Goal: Transaction & Acquisition: Book appointment/travel/reservation

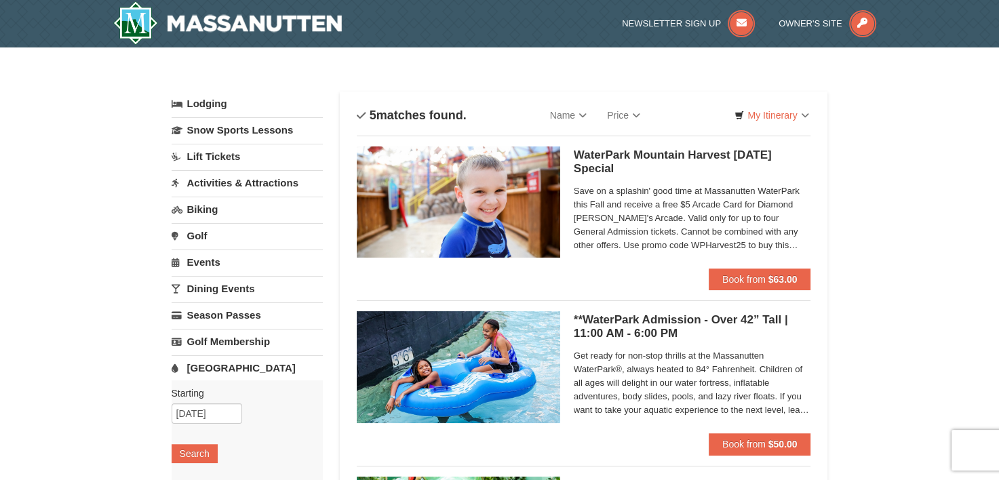
scroll to position [62, 0]
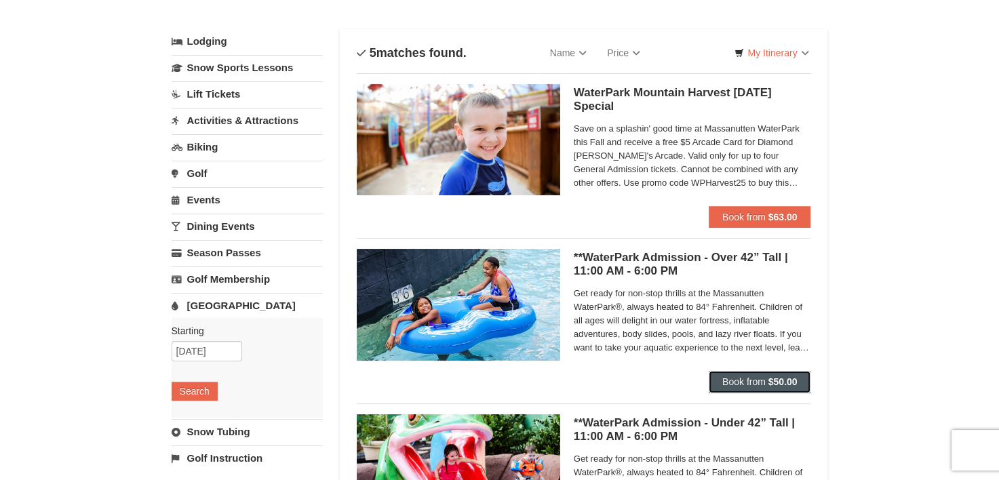
click at [760, 371] on button "Book from $50.00" at bounding box center [760, 382] width 102 height 22
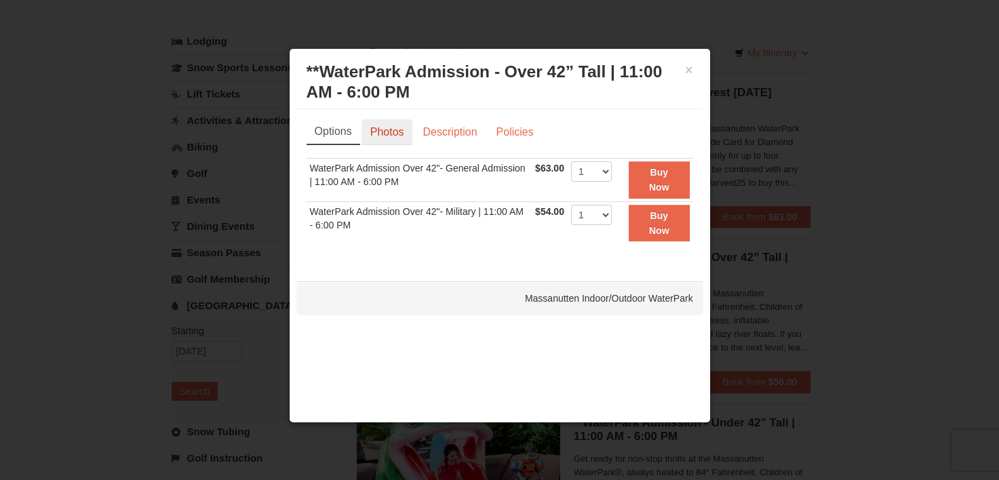
click at [393, 125] on link "Photos" at bounding box center [387, 132] width 52 height 26
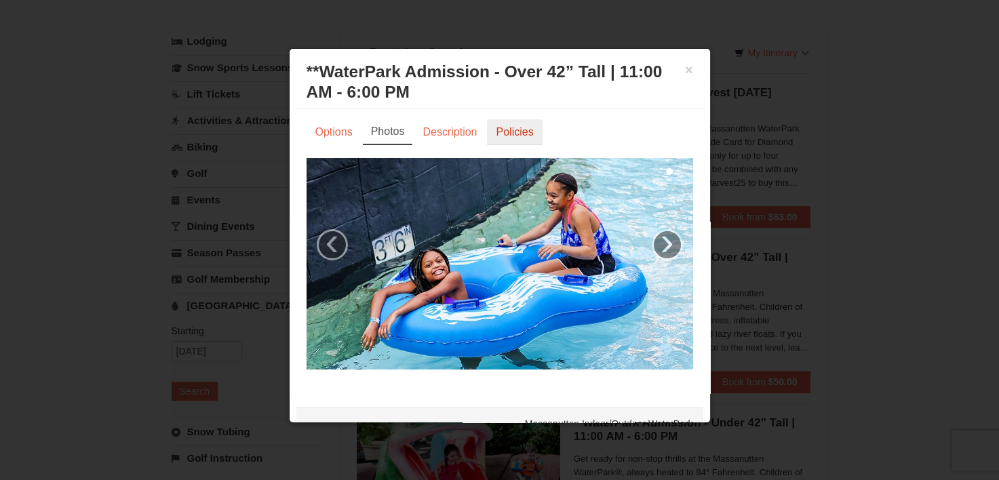
click at [517, 130] on link "Policies" at bounding box center [514, 132] width 55 height 26
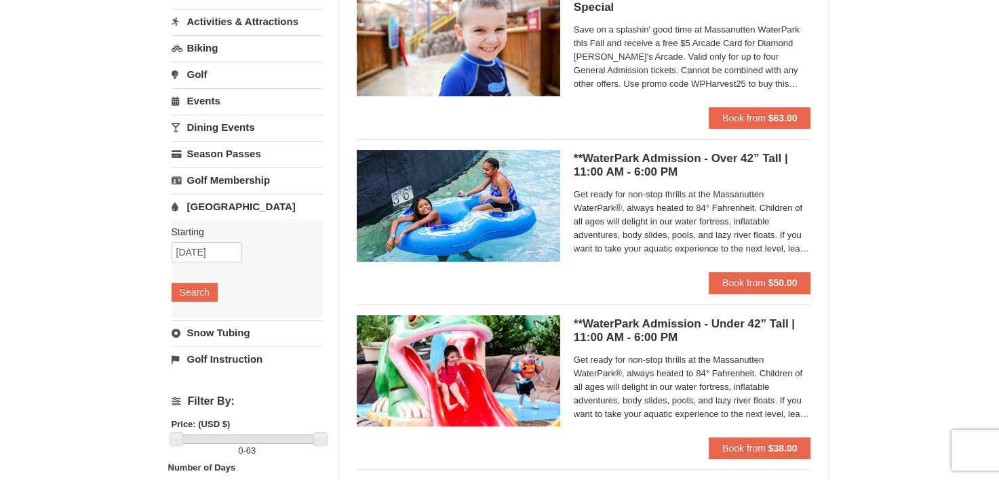
scroll to position [162, 0]
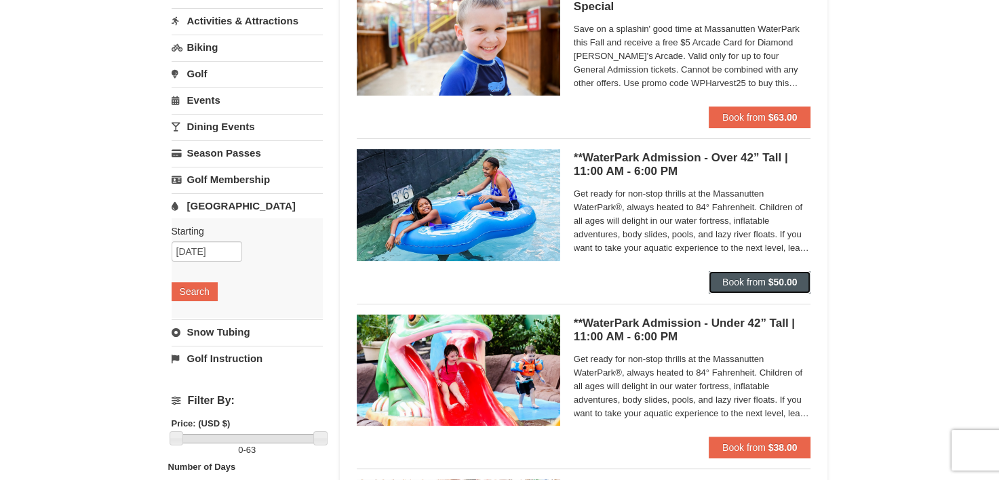
click at [807, 286] on button "Book from $50.00" at bounding box center [760, 282] width 102 height 22
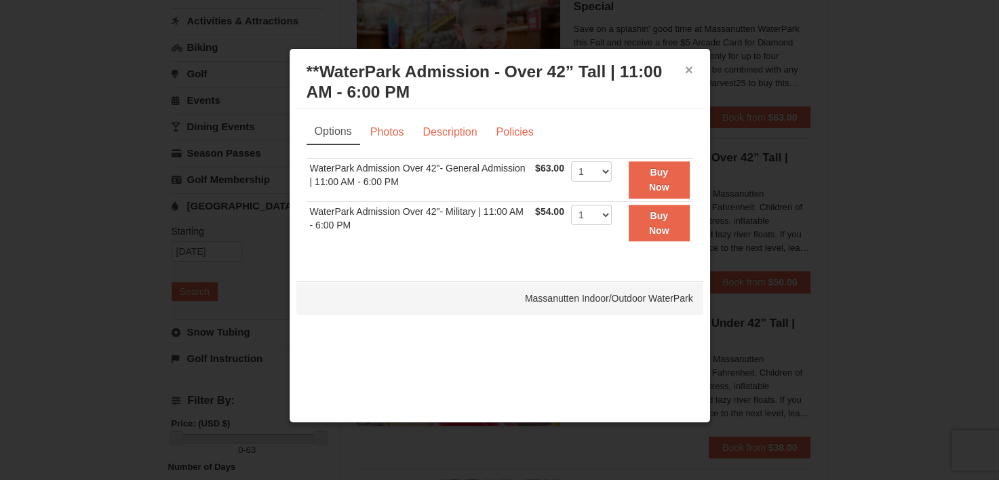
click at [692, 73] on button "×" at bounding box center [689, 70] width 8 height 14
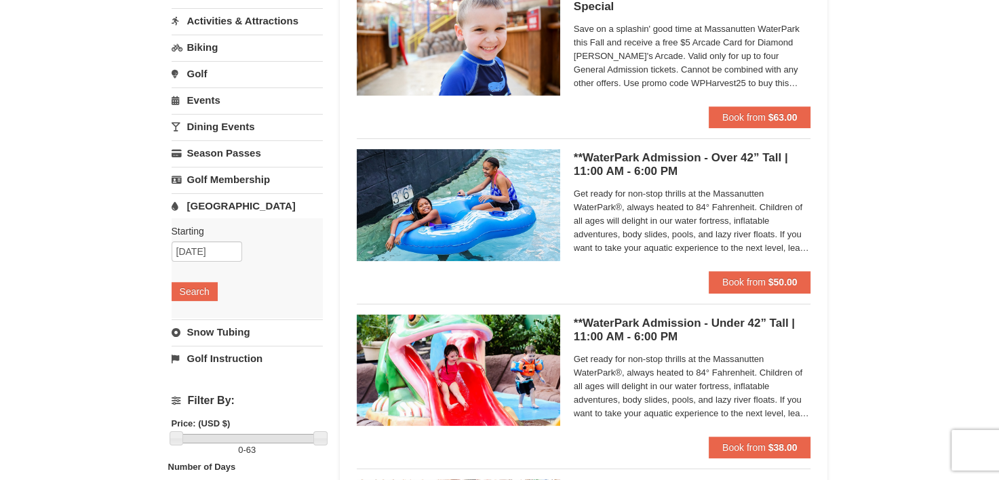
click at [936, 188] on div "× Categories List Filter My Itinerary Questions? [PHONE_NUMBER] Lodging Arrival…" at bounding box center [499, 360] width 999 height 951
click at [735, 446] on span "Book from" at bounding box center [743, 447] width 43 height 11
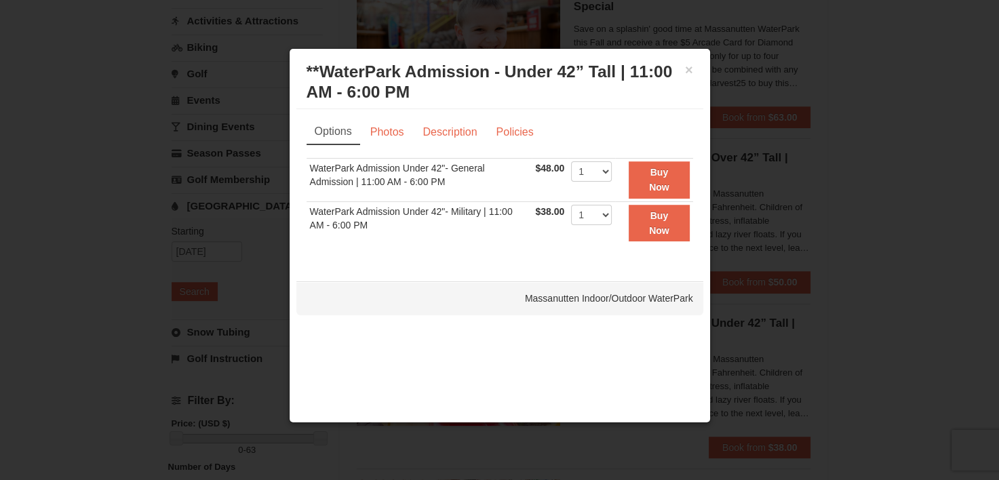
drag, startPoint x: 689, startPoint y: 68, endPoint x: 696, endPoint y: 44, distance: 24.7
click at [696, 44] on div at bounding box center [499, 240] width 999 height 480
